Goal: Transaction & Acquisition: Purchase product/service

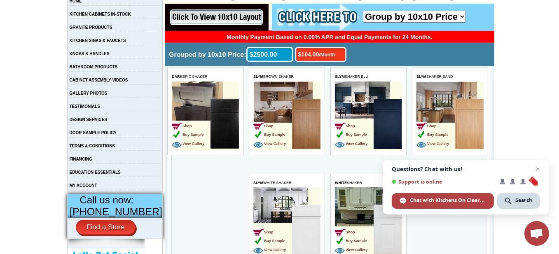
scroll to position [165, 0]
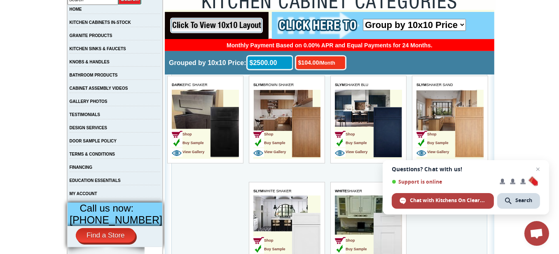
click at [464, 112] on img at bounding box center [469, 132] width 28 height 50
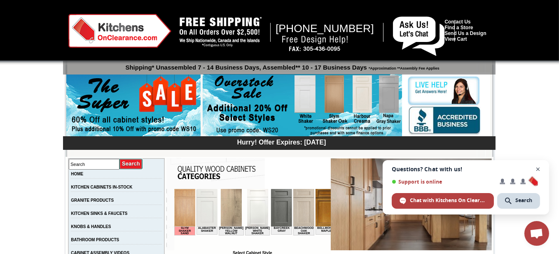
click at [538, 170] on span "Close chat" at bounding box center [538, 169] width 10 height 10
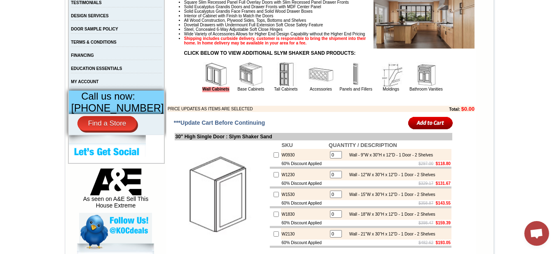
scroll to position [288, 0]
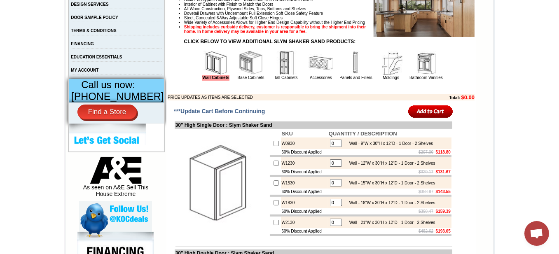
click at [274, 75] on img at bounding box center [286, 63] width 25 height 25
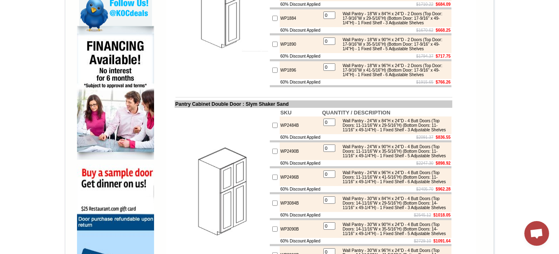
scroll to position [536, 0]
